Goal: Find specific page/section

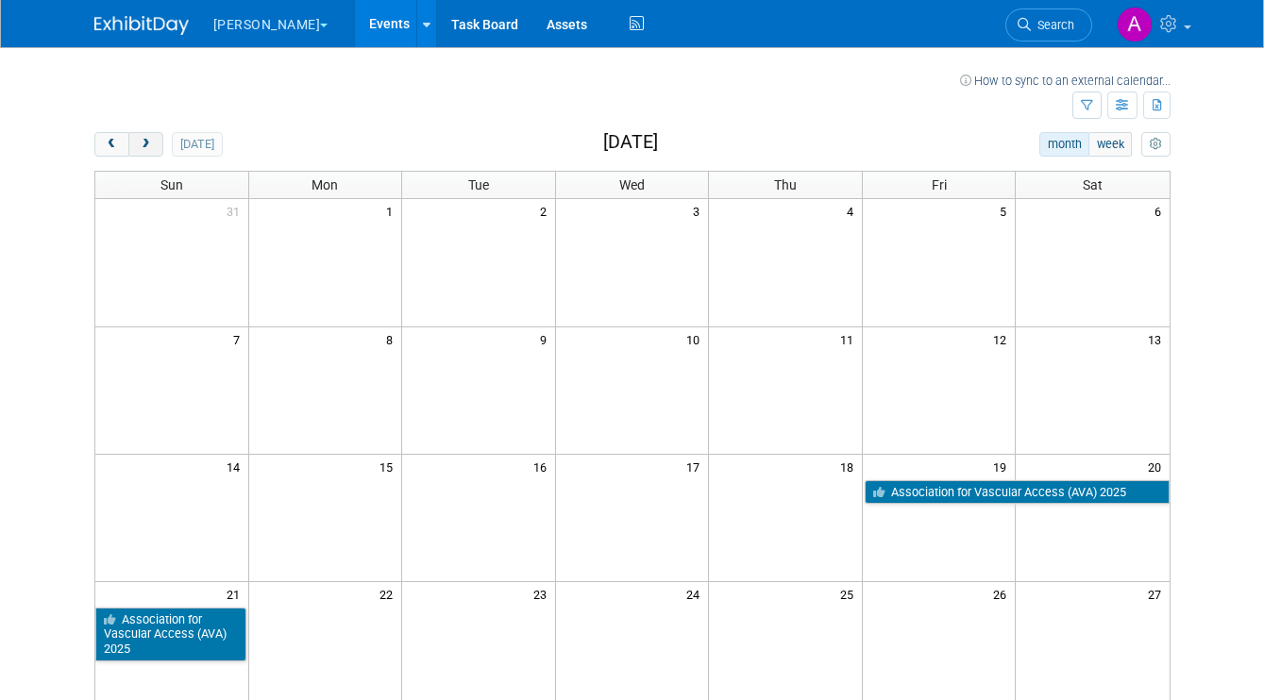
click at [150, 143] on span "next" at bounding box center [146, 145] width 14 height 12
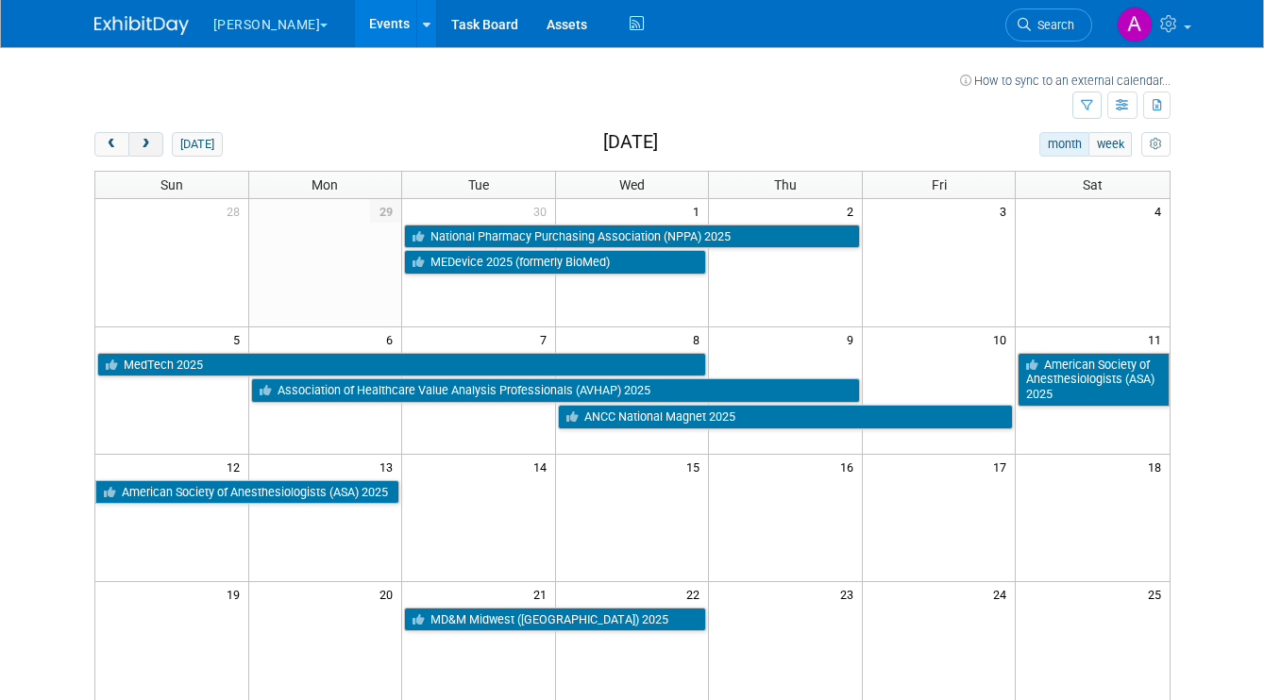
click at [150, 143] on span "next" at bounding box center [146, 145] width 14 height 12
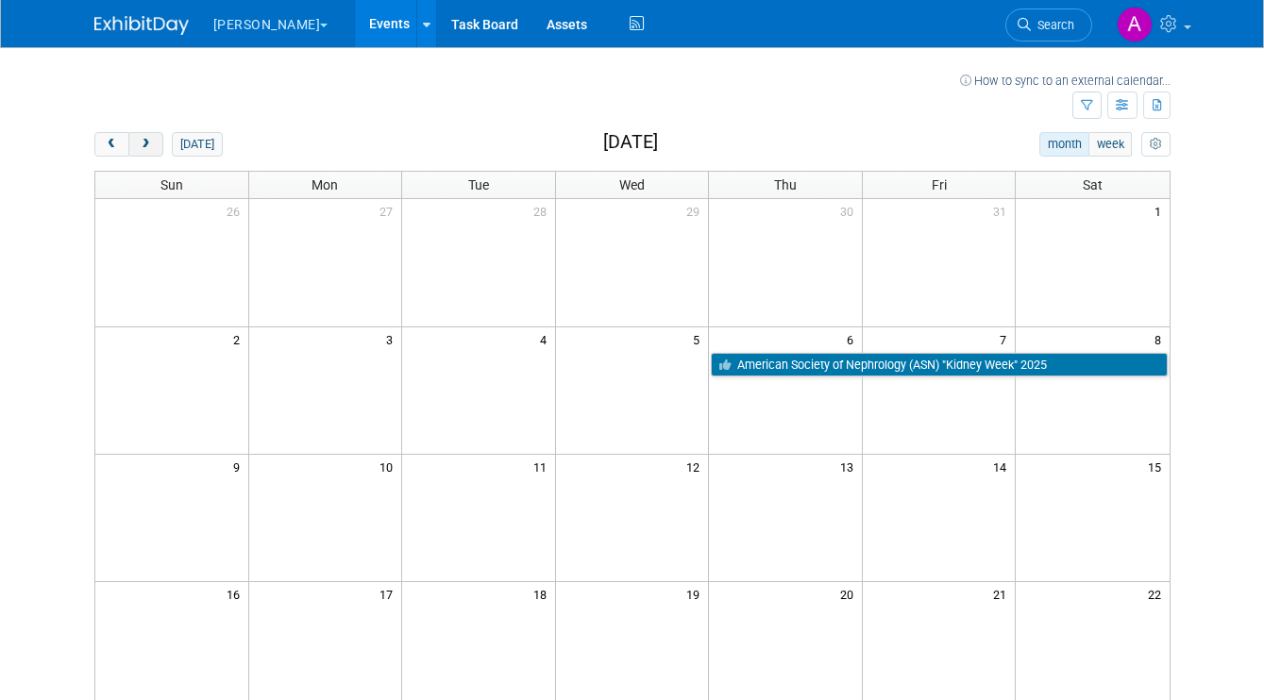
click at [150, 143] on span "next" at bounding box center [146, 145] width 14 height 12
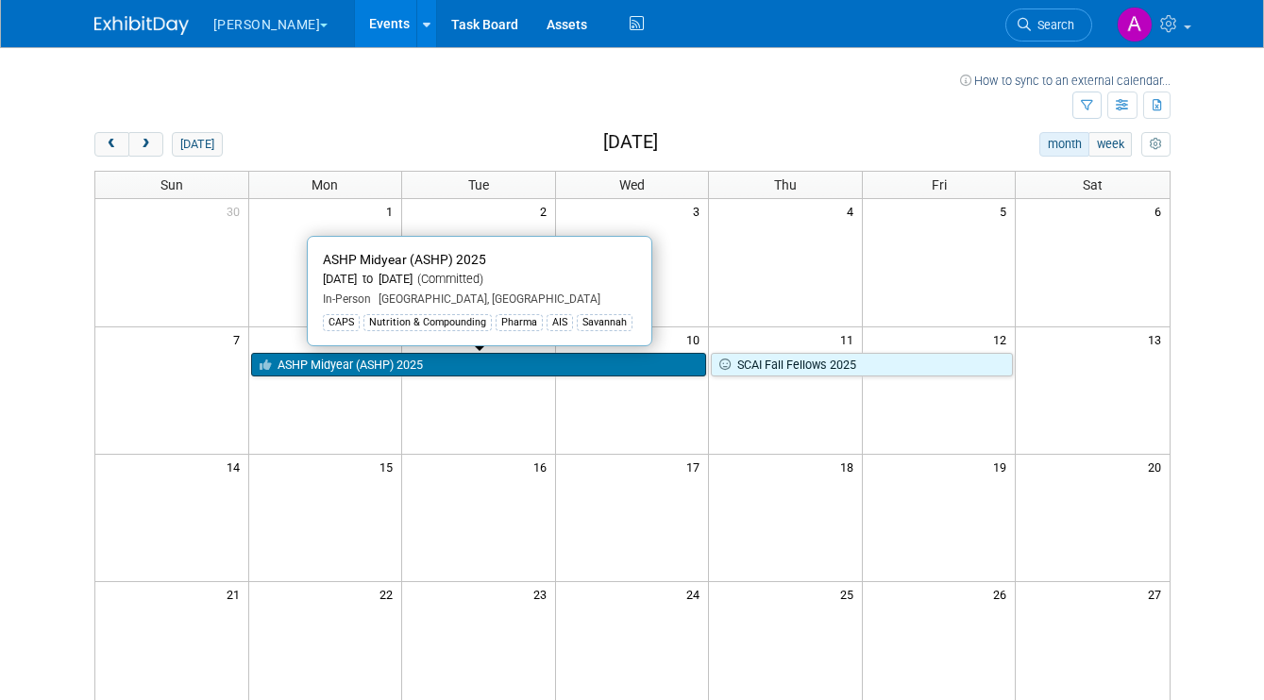
click at [384, 364] on link "ASHP Midyear (ASHP) 2025" at bounding box center [479, 365] width 456 height 25
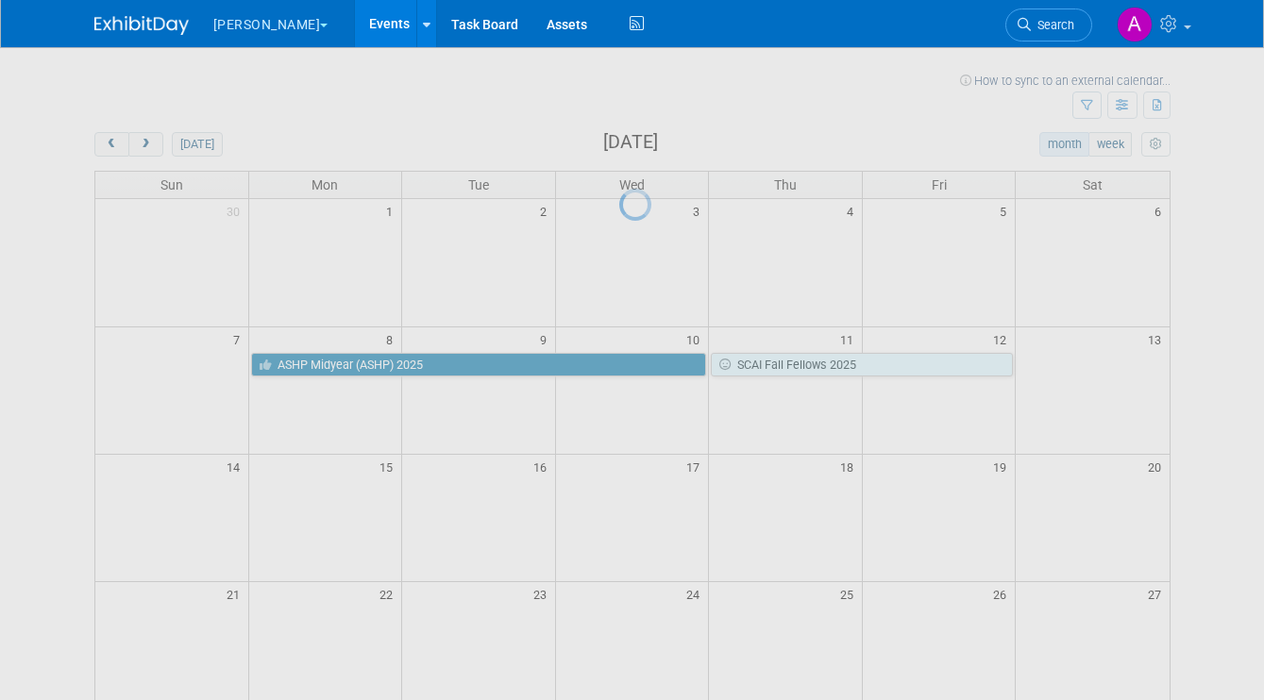
click at [619, 364] on div at bounding box center [632, 350] width 26 height 700
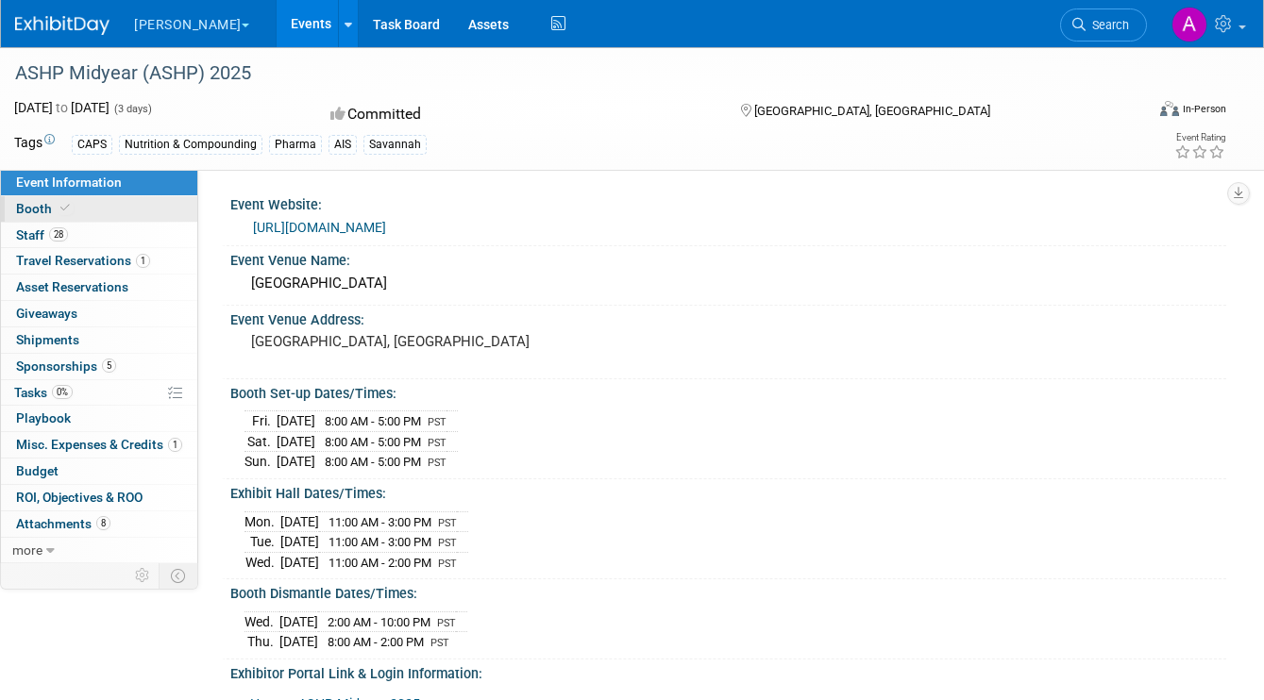
click at [92, 211] on link "Booth" at bounding box center [99, 208] width 196 height 25
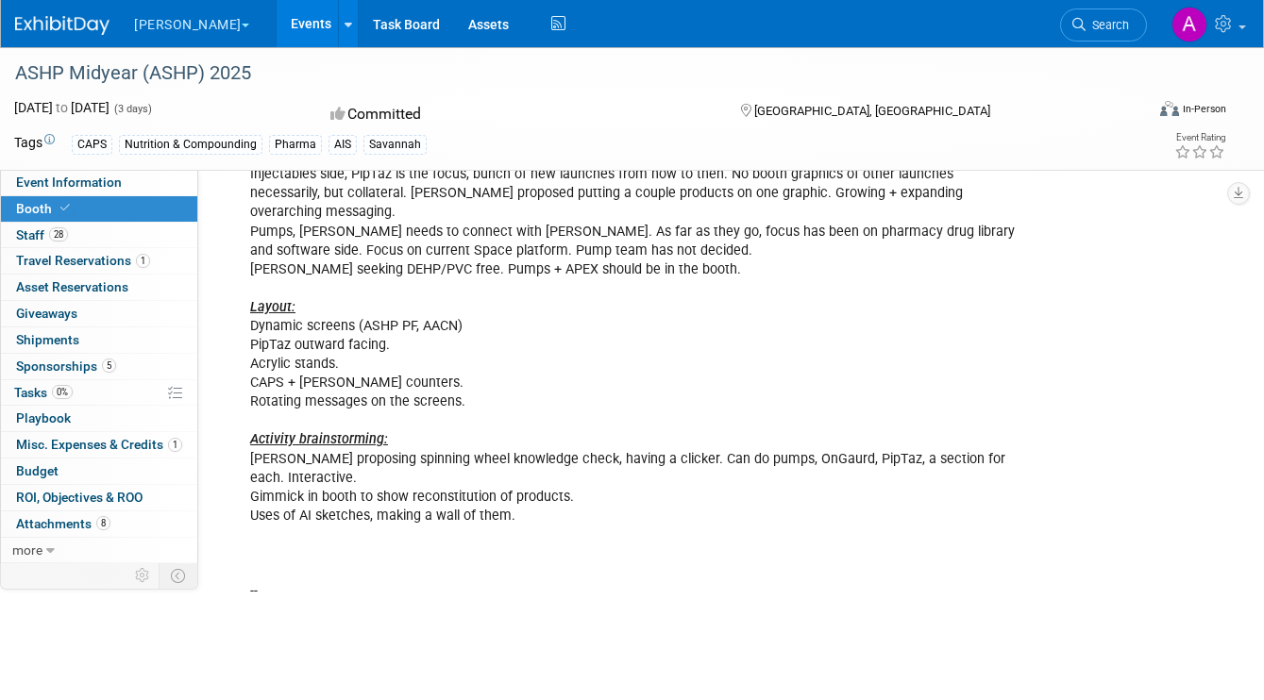
scroll to position [733, 0]
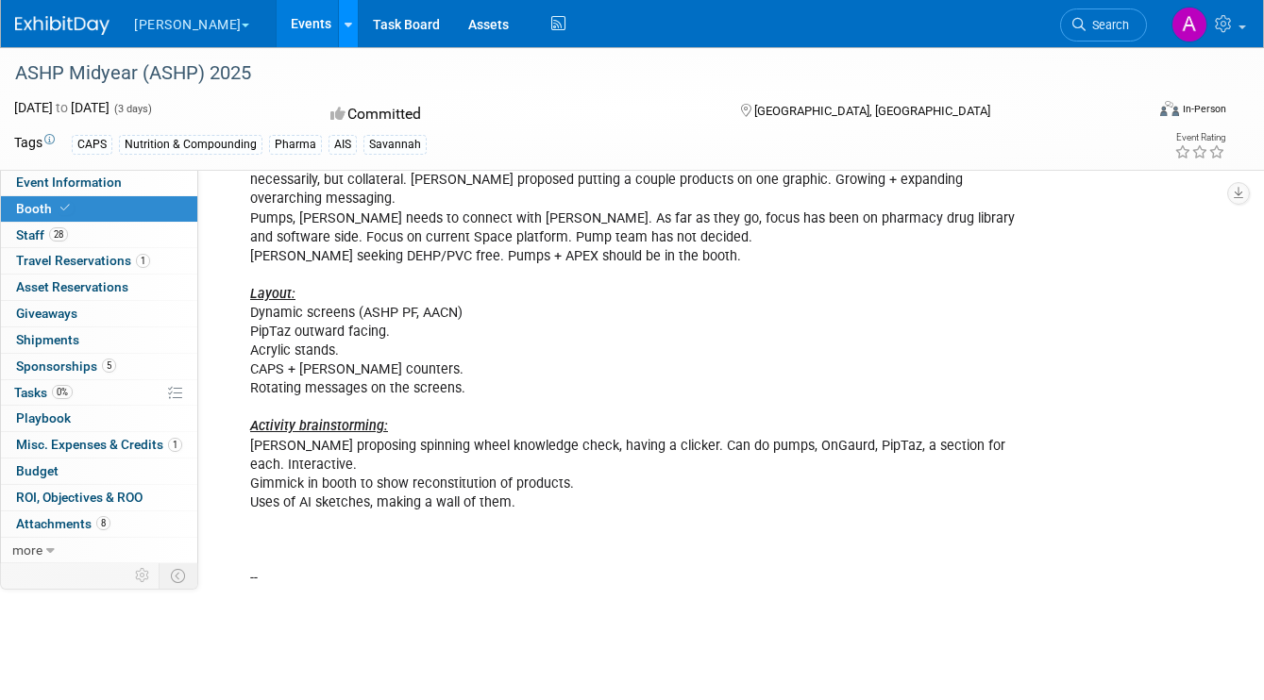
click at [344, 24] on icon at bounding box center [348, 25] width 8 height 12
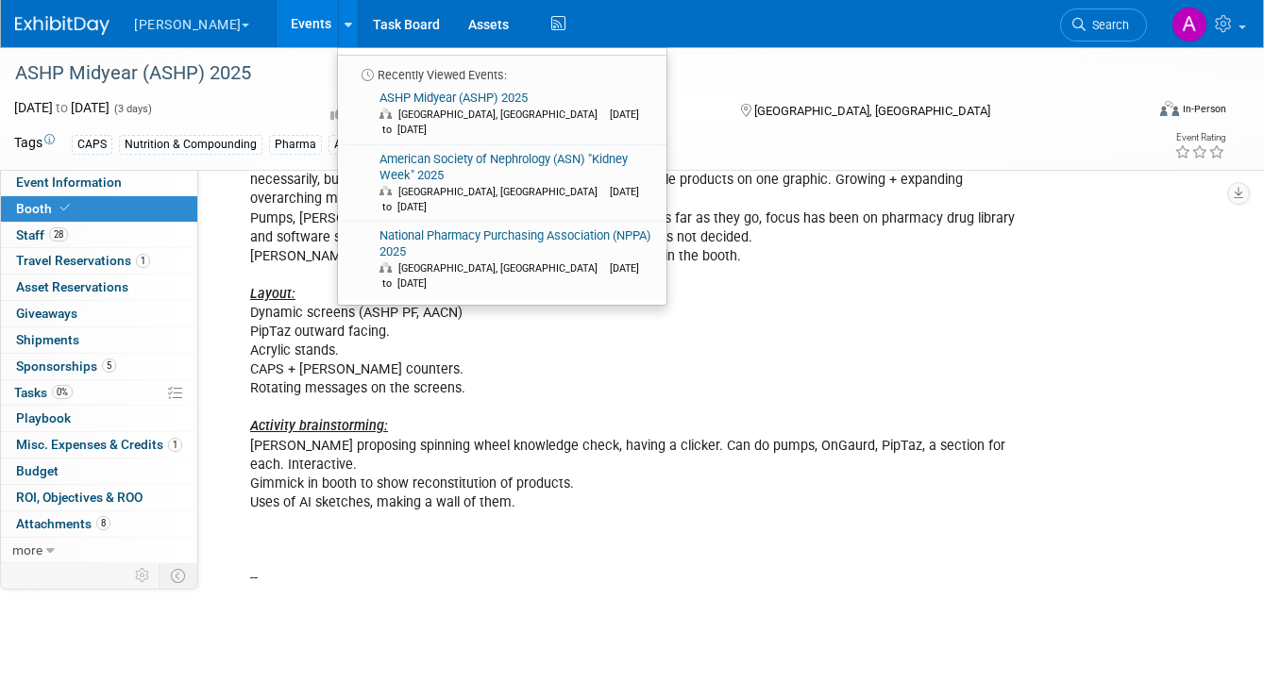
click at [277, 27] on link "Events" at bounding box center [311, 23] width 69 height 47
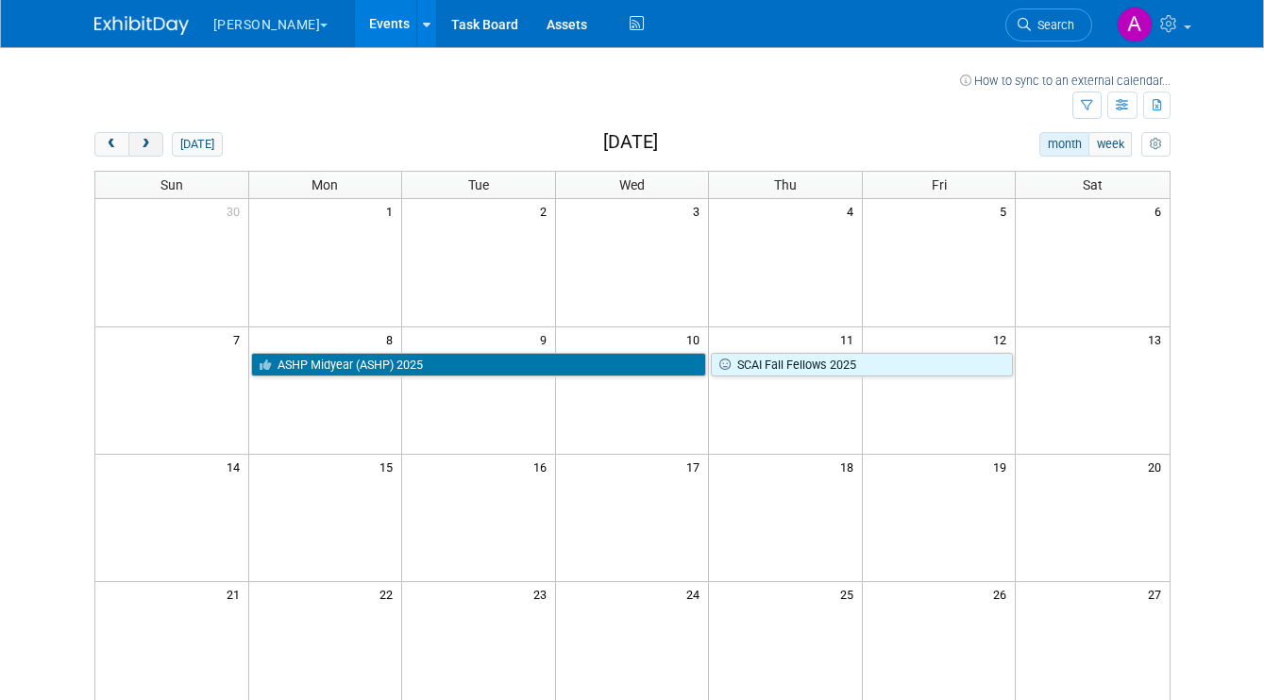
click at [145, 143] on span "next" at bounding box center [146, 145] width 14 height 12
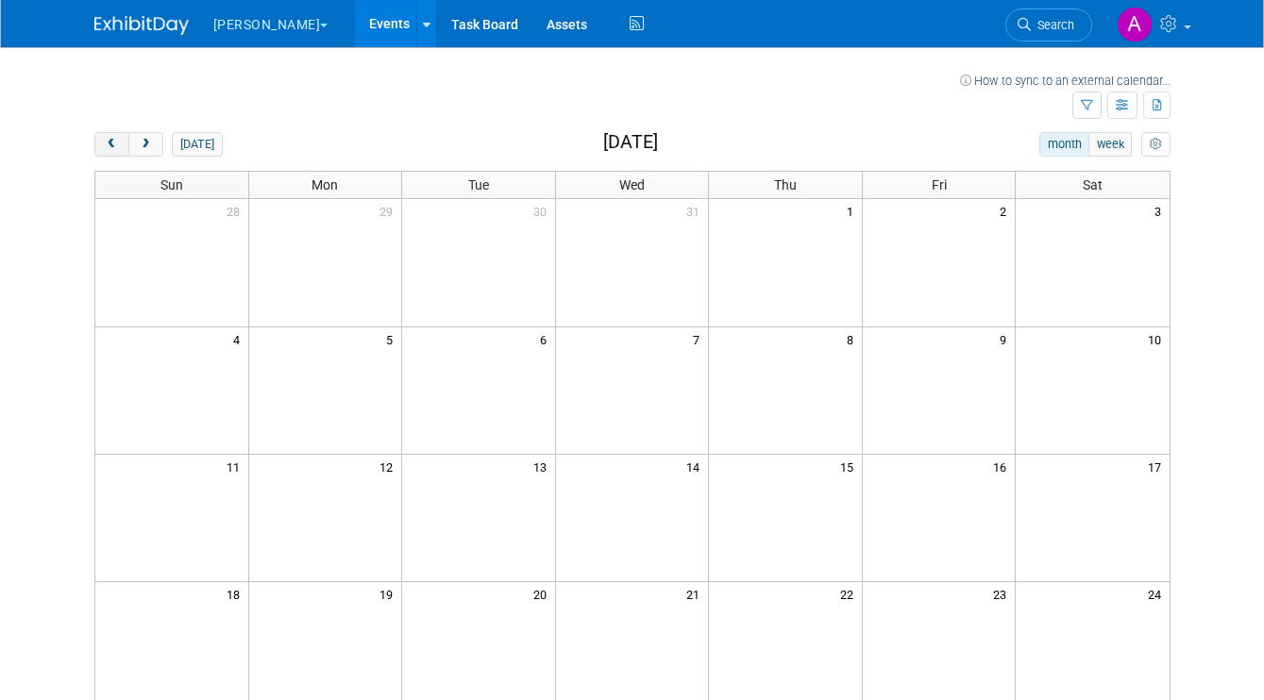
click at [109, 143] on span "prev" at bounding box center [112, 145] width 14 height 12
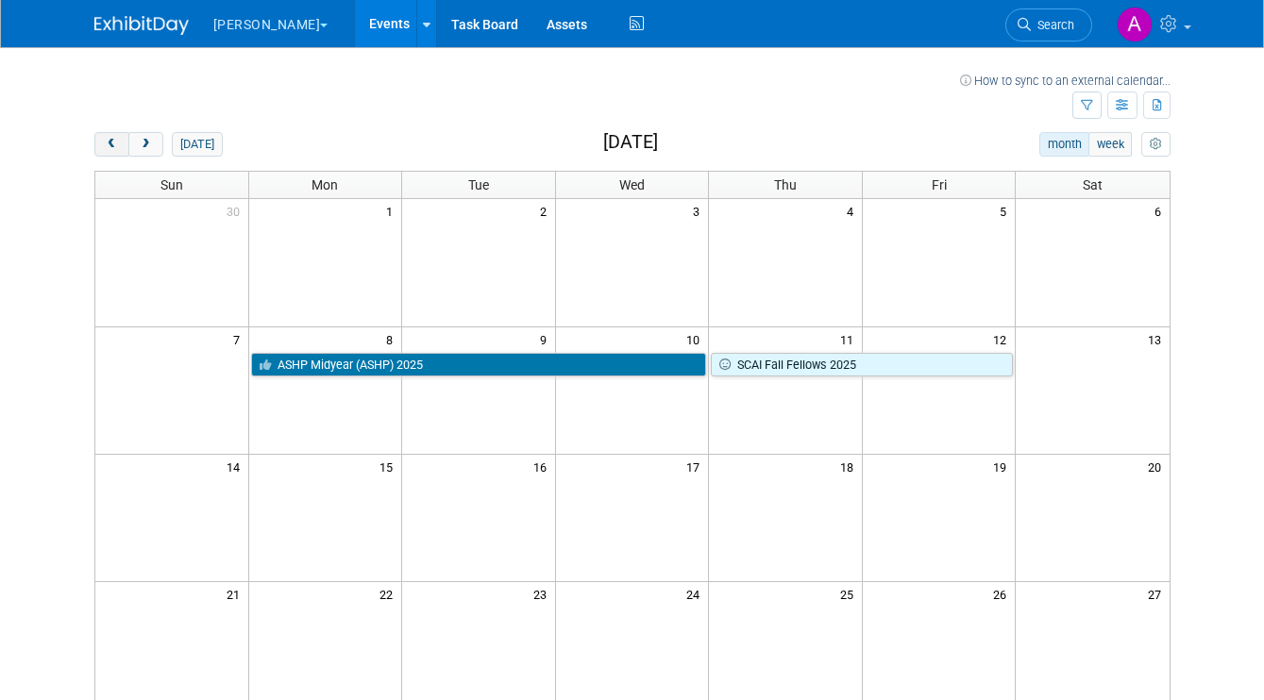
click at [109, 144] on span "prev" at bounding box center [112, 145] width 14 height 12
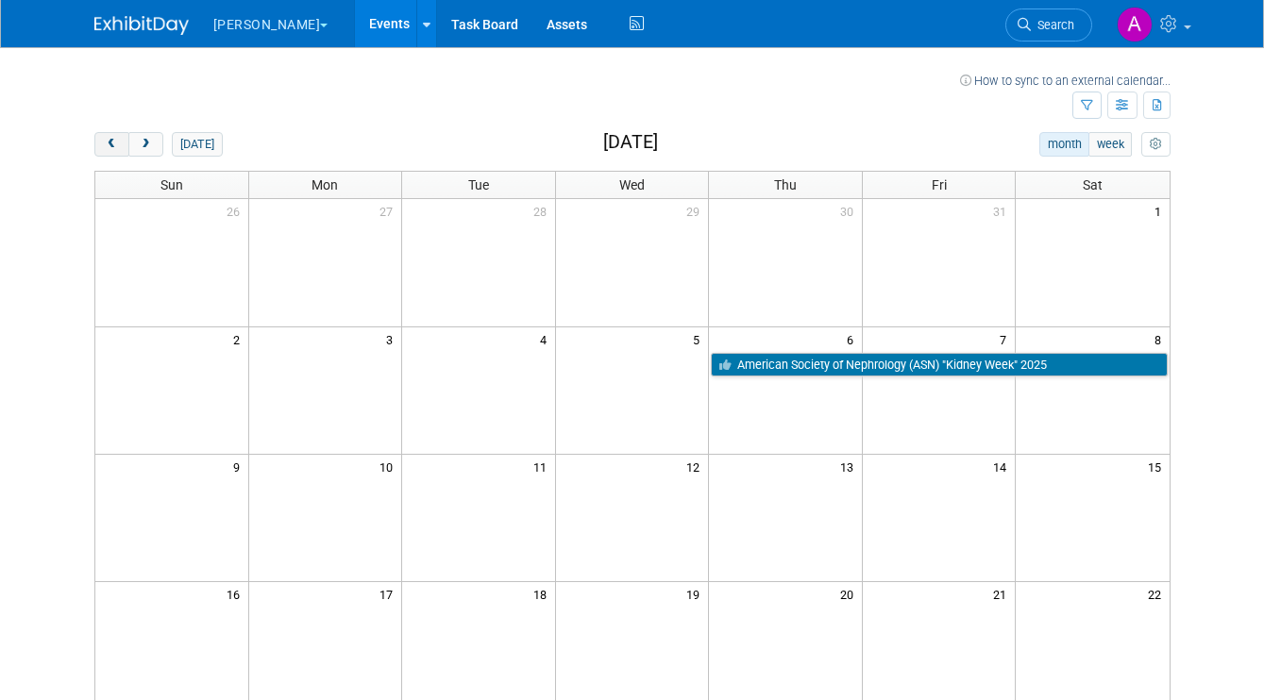
click at [109, 144] on span "prev" at bounding box center [112, 145] width 14 height 12
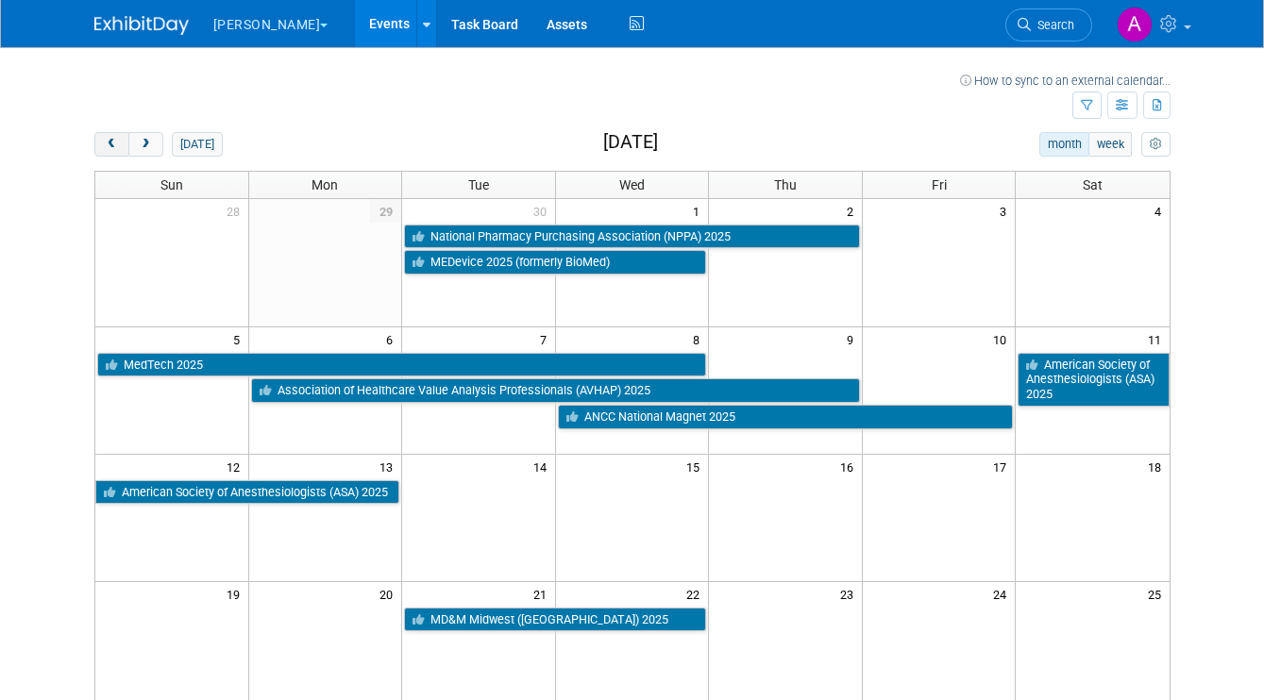
click at [109, 144] on span "prev" at bounding box center [112, 145] width 14 height 12
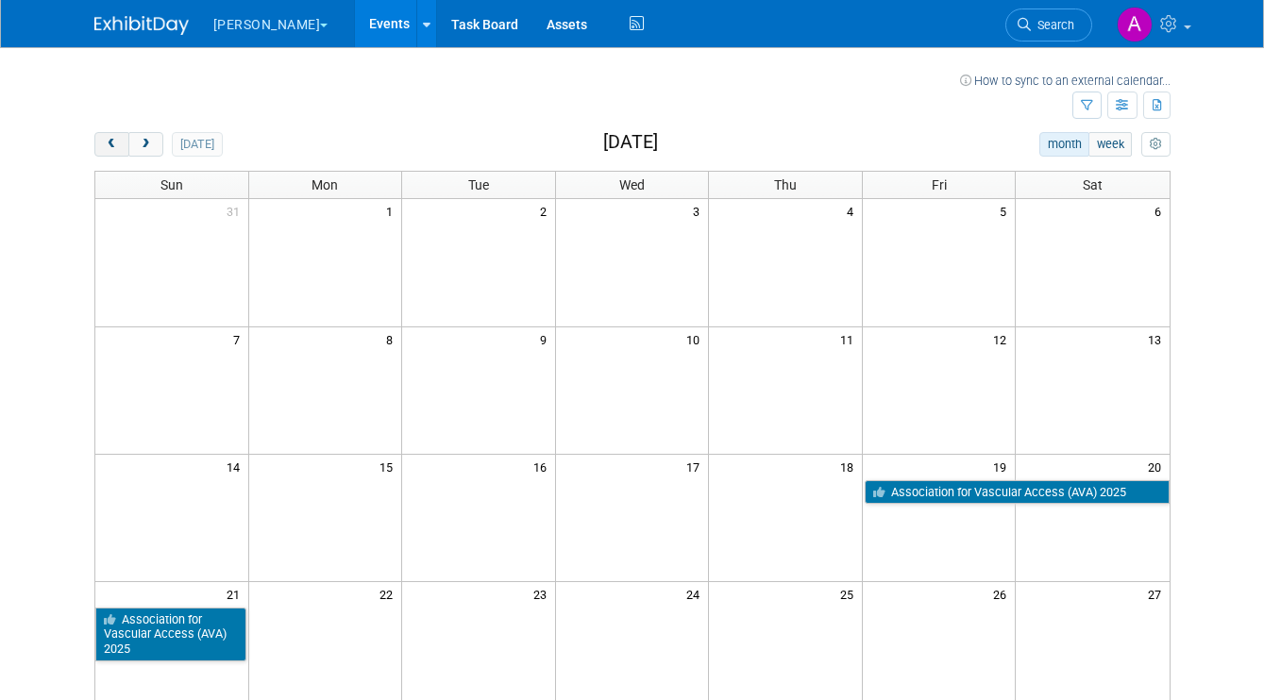
click at [109, 144] on span "prev" at bounding box center [112, 145] width 14 height 12
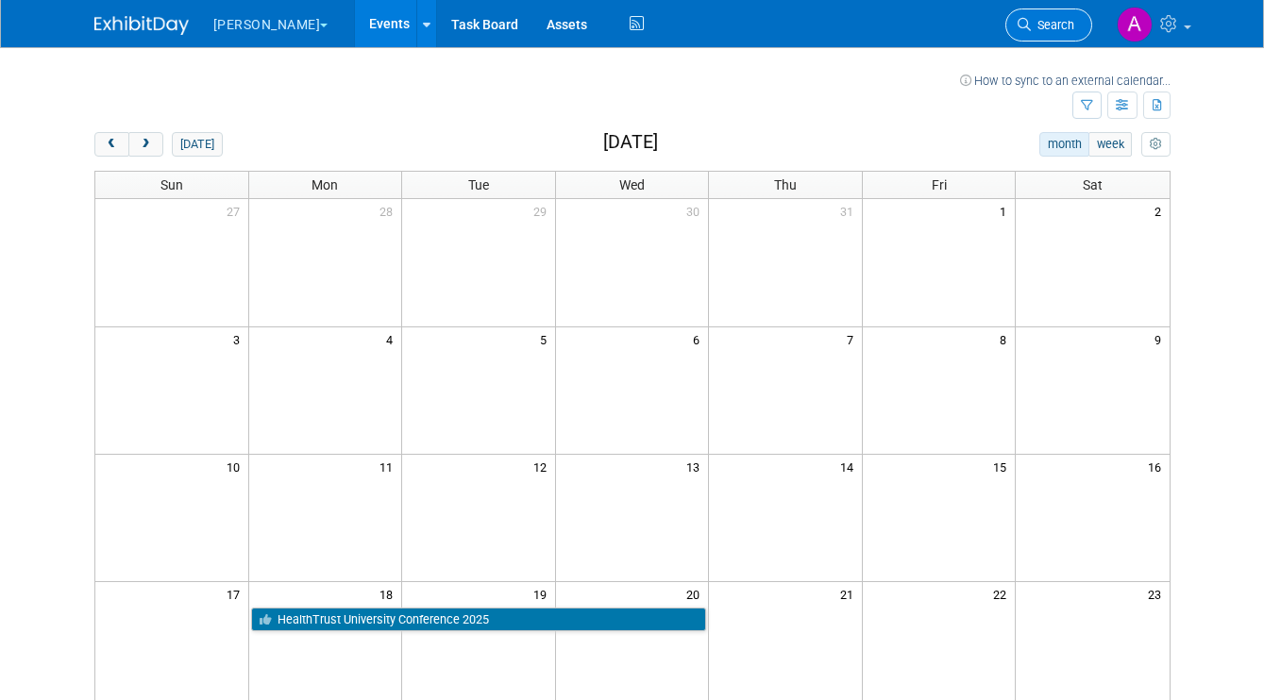
click at [1060, 16] on link "Search" at bounding box center [1048, 24] width 87 height 33
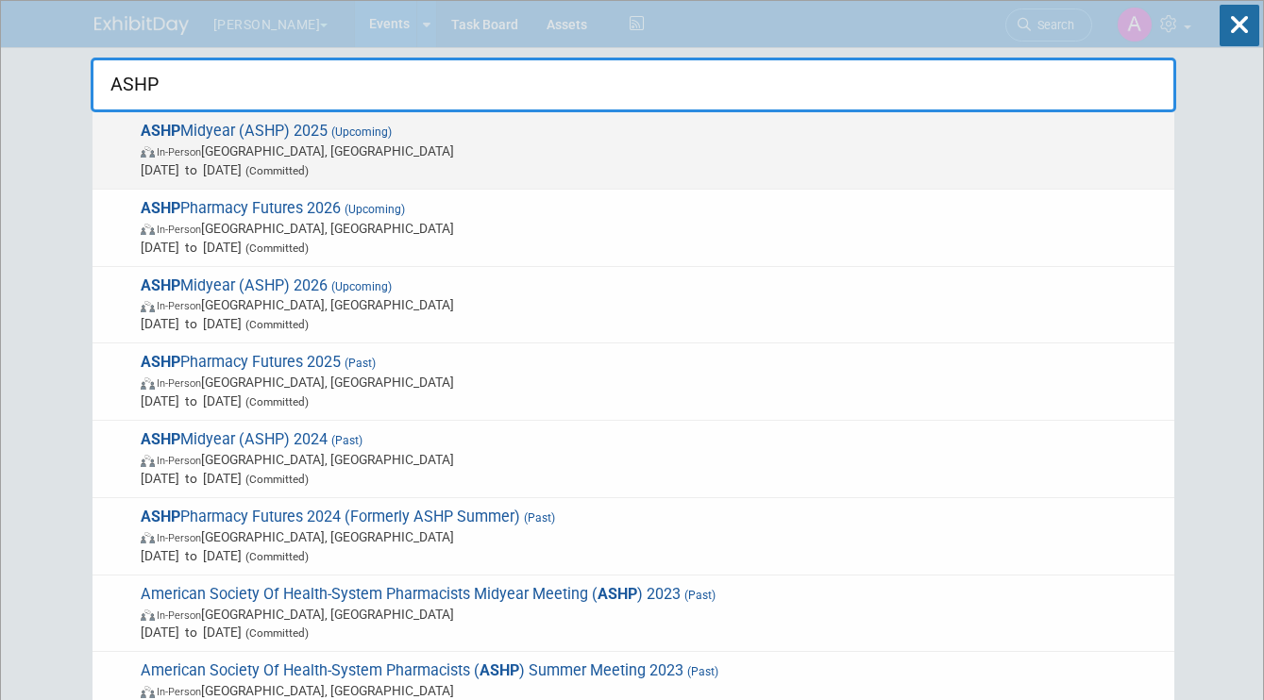
type input "ASHP"
click at [516, 145] on span "In-Person Las Vegas, NV" at bounding box center [653, 151] width 1024 height 19
